Goal: Navigation & Orientation: Understand site structure

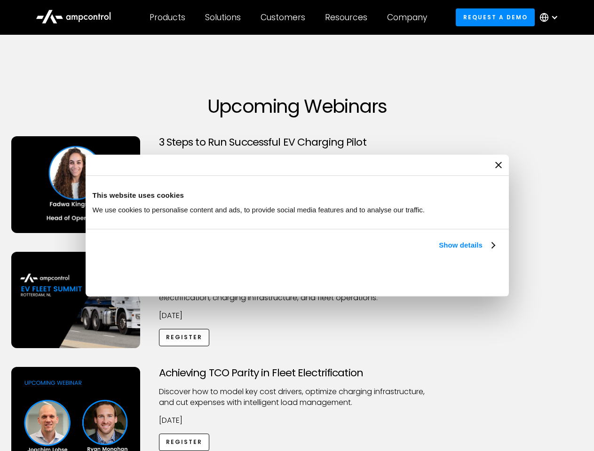
click at [439, 251] on link "Show details" at bounding box center [466, 245] width 55 height 11
click at [0, 0] on div "Necessary cookies help make a website usable by enabling basic functions like p…" at bounding box center [0, 0] width 0 height 0
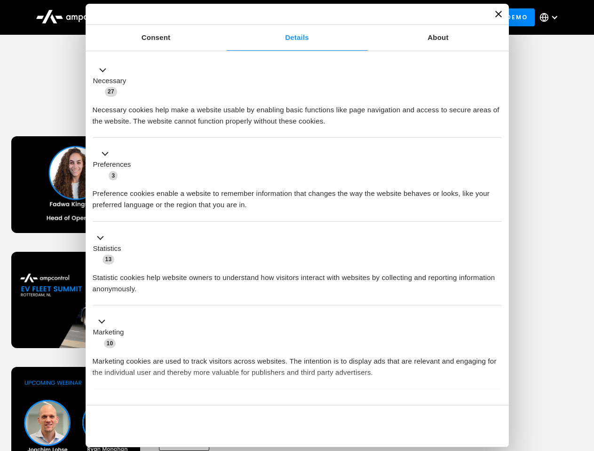
click at [583, 379] on div "Achieving TCO Parity in Fleet Electrification Discover how to model key cost dr…" at bounding box center [297, 441] width 590 height 148
click at [289, 17] on div "Customers" at bounding box center [282, 17] width 45 height 10
click at [167, 17] on div "Products" at bounding box center [167, 17] width 36 height 10
click at [223, 17] on div "Solutions" at bounding box center [223, 17] width 36 height 10
click at [284, 17] on div "Customers" at bounding box center [282, 17] width 45 height 10
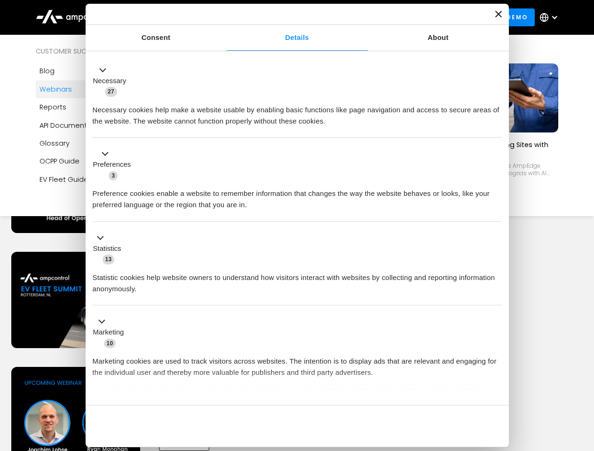
click at [348, 17] on div "Resources" at bounding box center [346, 17] width 42 height 10
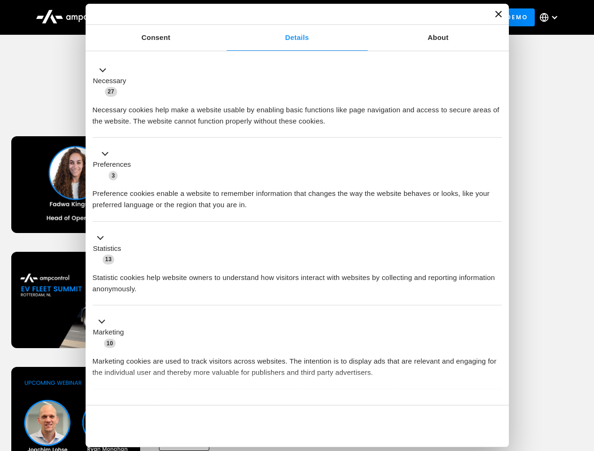
click at [410, 17] on div "Company" at bounding box center [407, 17] width 40 height 10
click at [551, 17] on div at bounding box center [554, 18] width 8 height 8
